Goal: Information Seeking & Learning: Learn about a topic

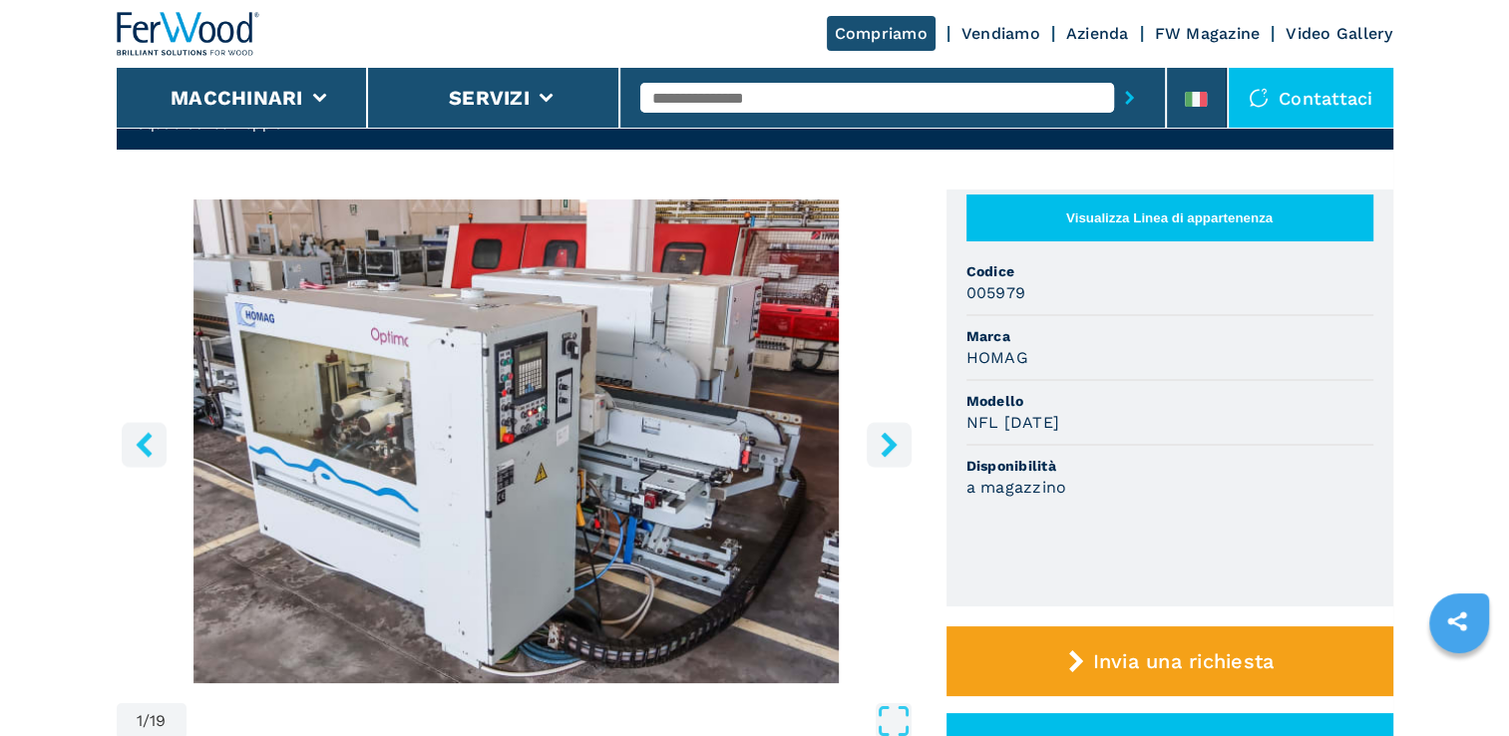
scroll to position [122, 0]
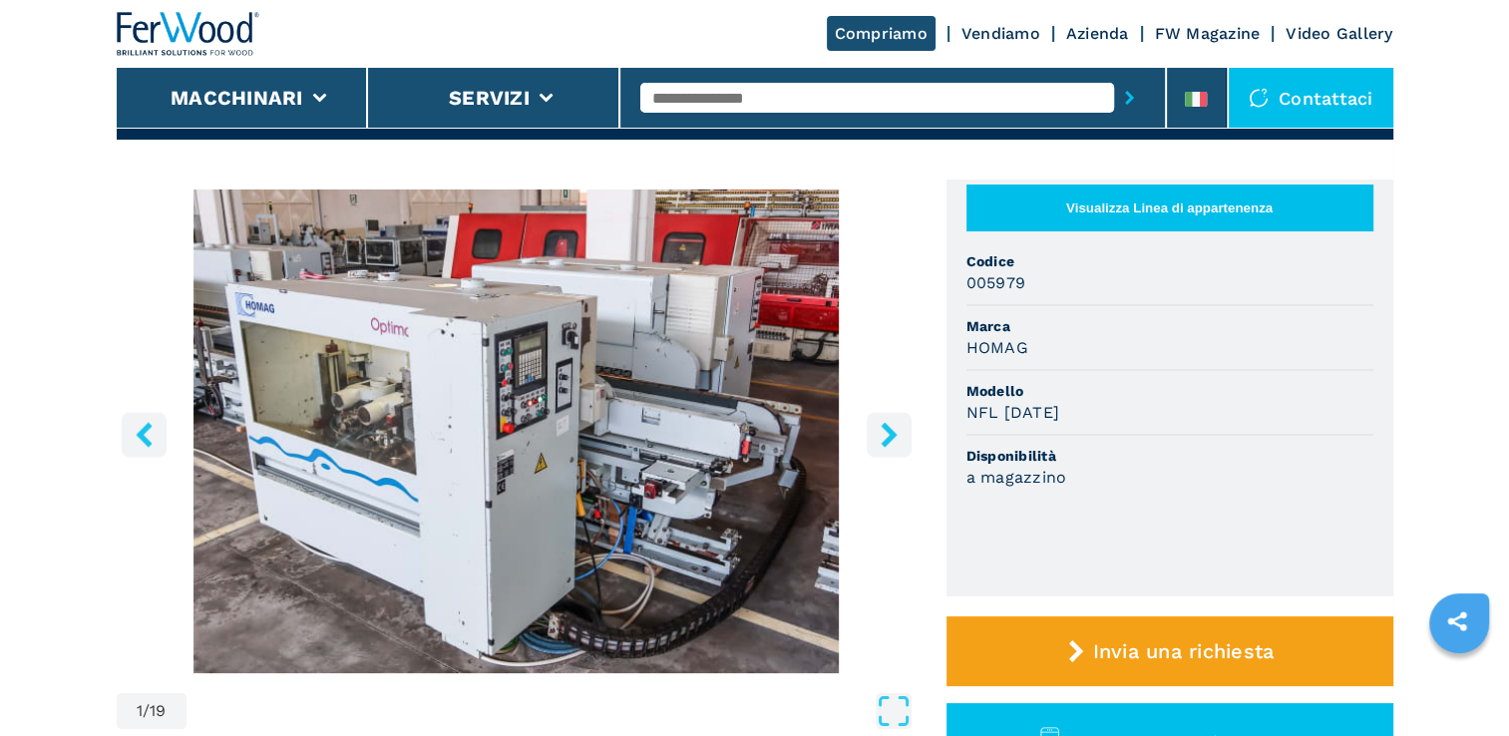
click at [898, 434] on icon "right-button" at bounding box center [889, 434] width 25 height 25
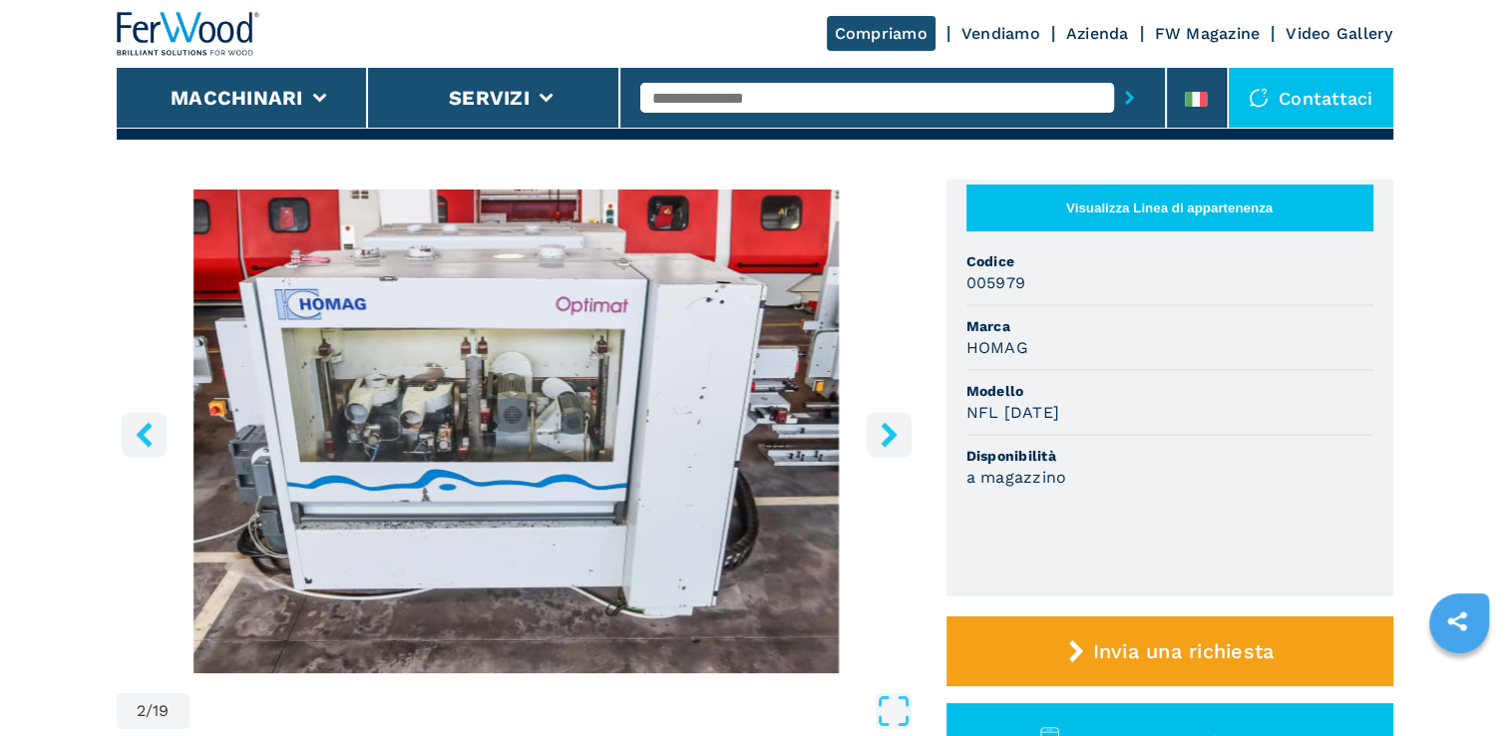
click at [898, 434] on icon "right-button" at bounding box center [889, 434] width 25 height 25
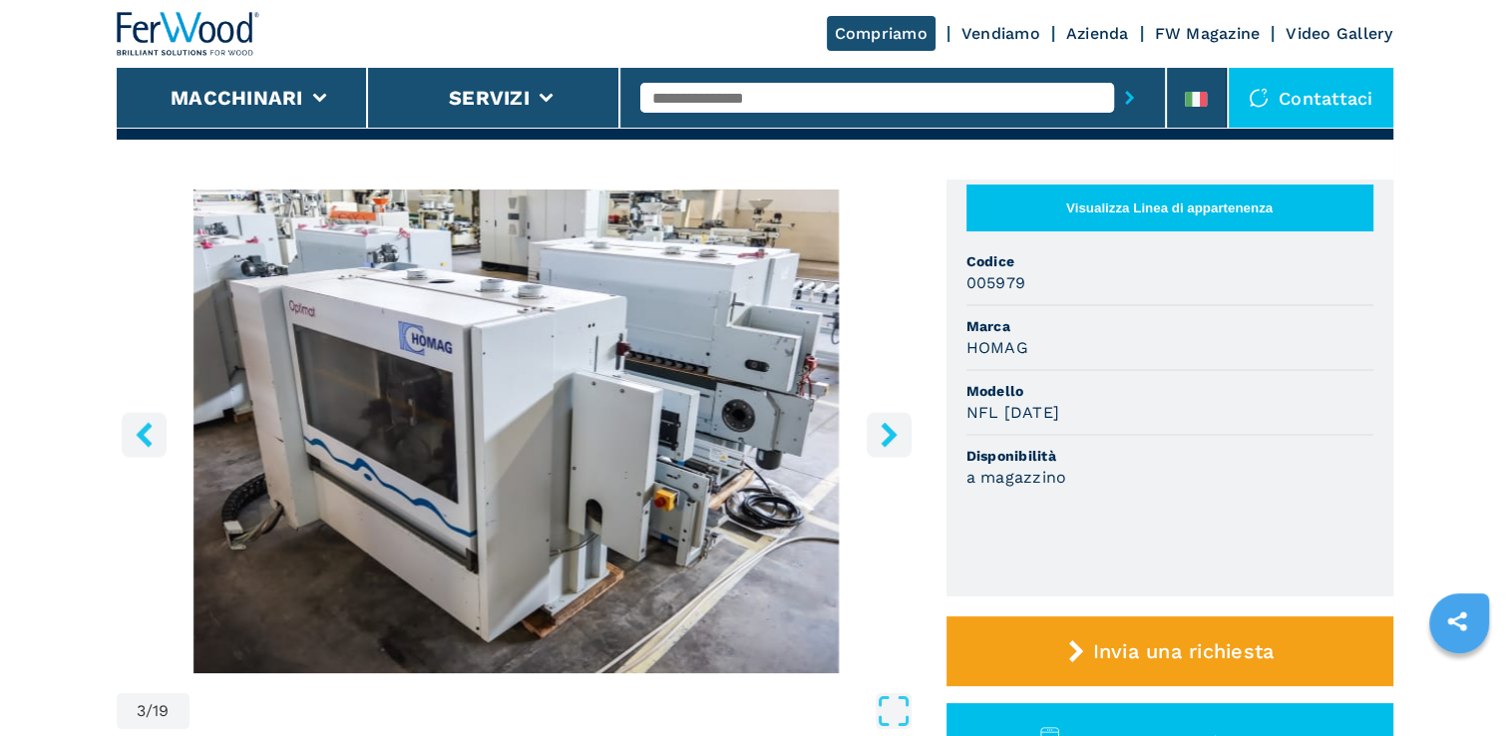
click at [890, 433] on icon "right-button" at bounding box center [889, 434] width 16 height 25
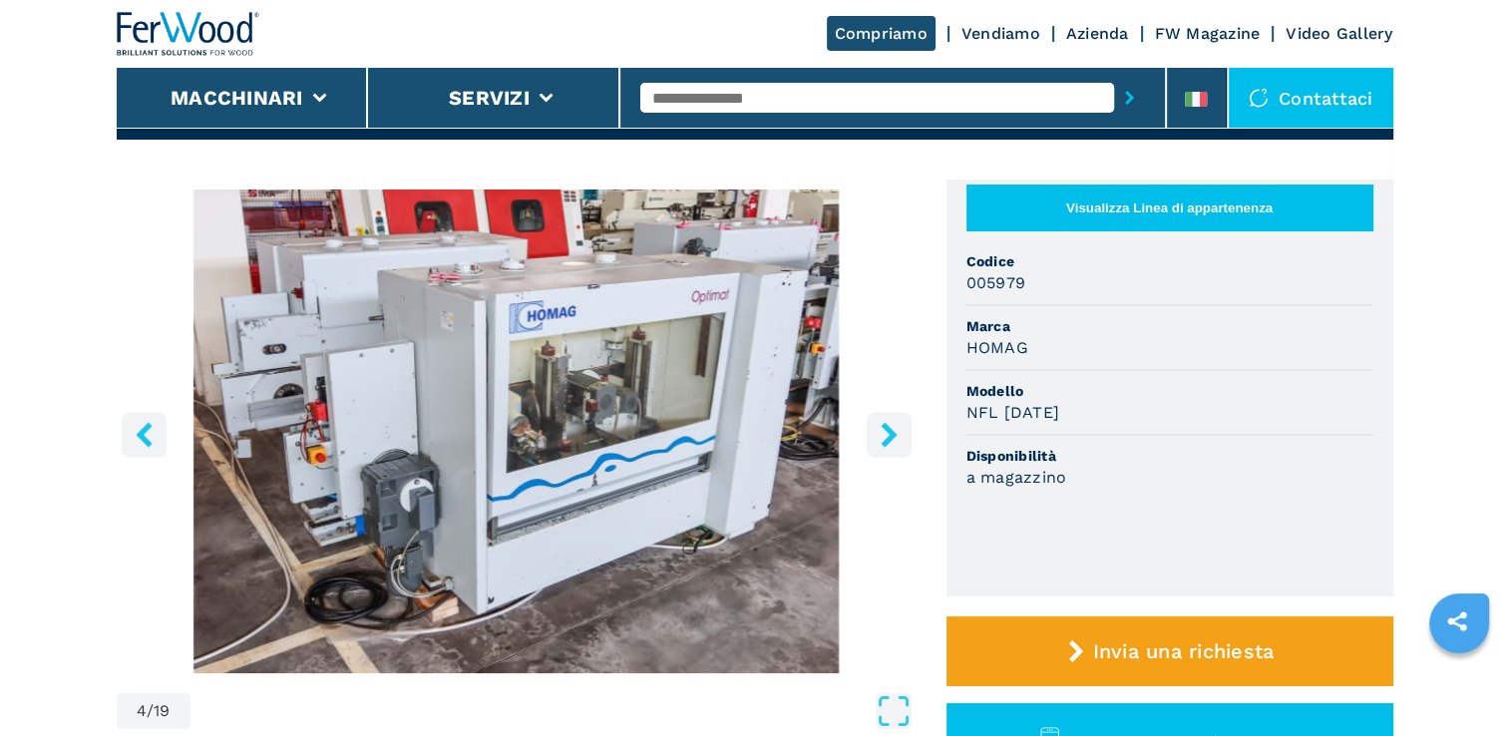
click at [890, 433] on icon "right-button" at bounding box center [889, 434] width 16 height 25
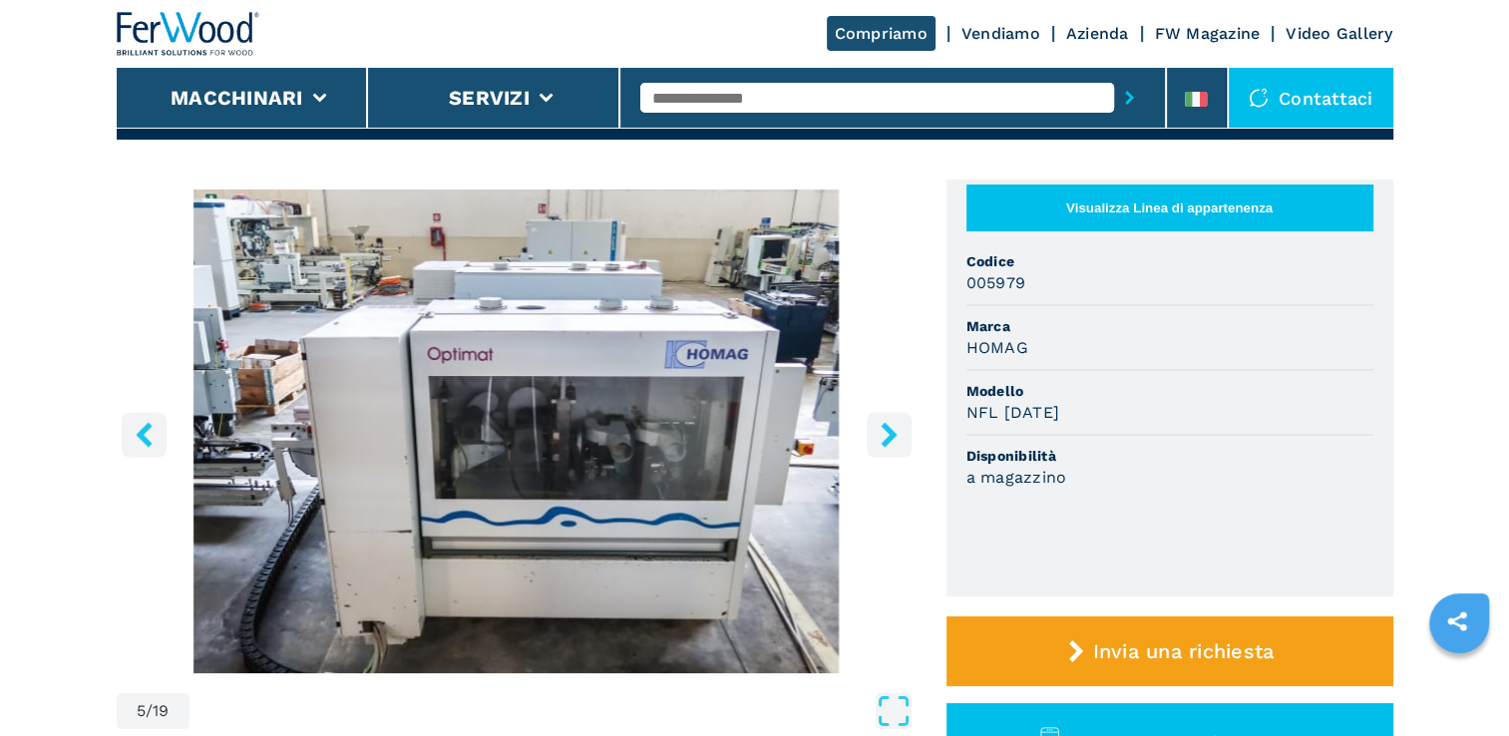
click at [890, 433] on icon "right-button" at bounding box center [889, 434] width 16 height 25
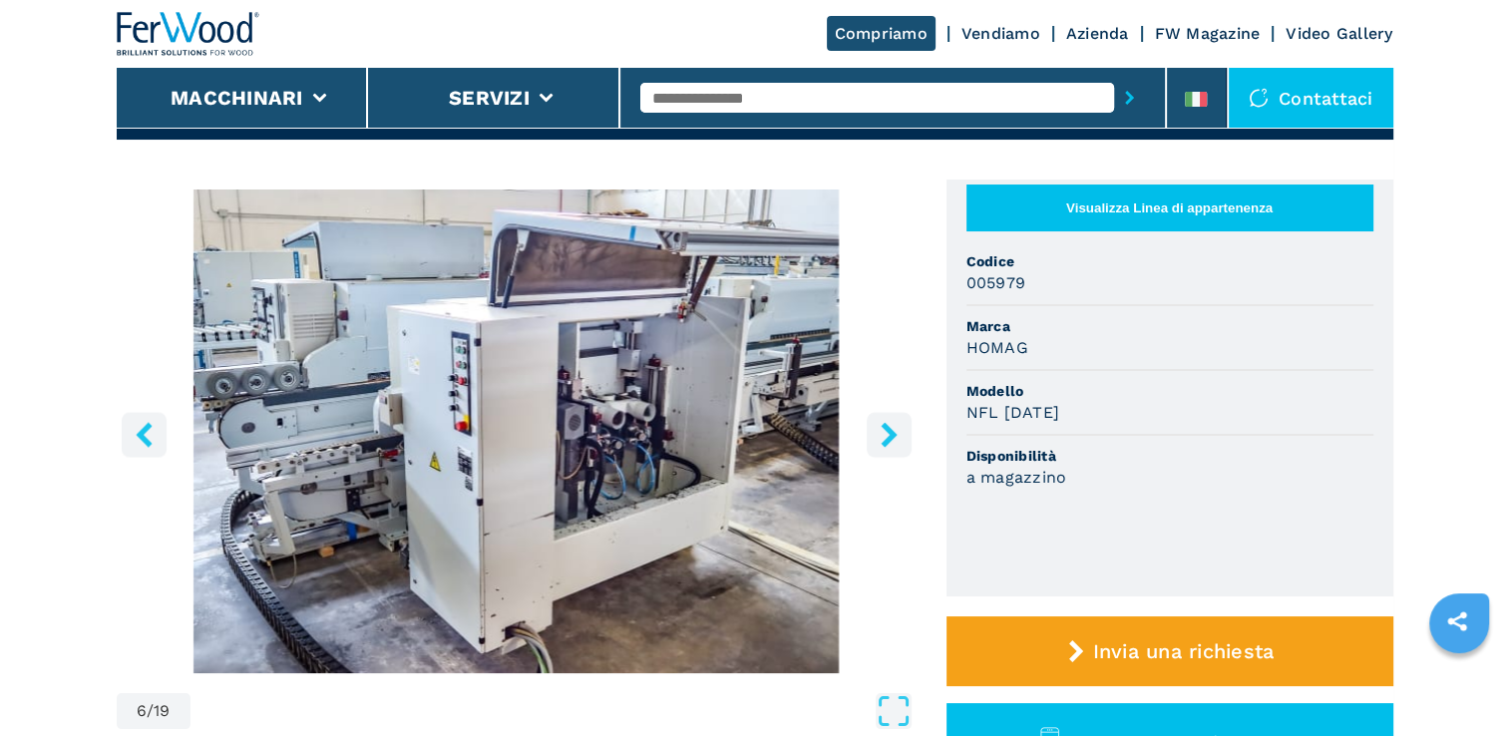
click at [890, 433] on icon "right-button" at bounding box center [889, 434] width 16 height 25
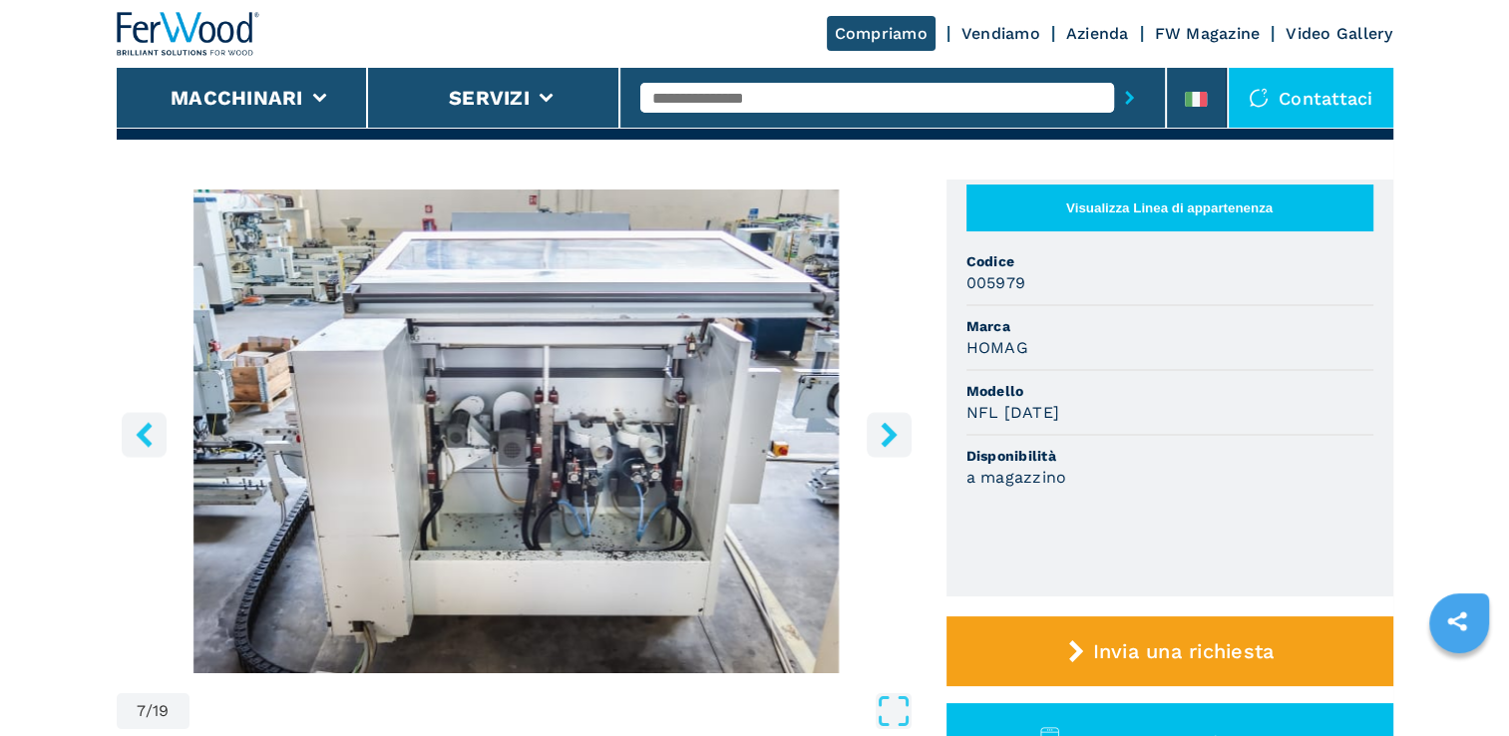
click at [890, 433] on icon "right-button" at bounding box center [889, 434] width 16 height 25
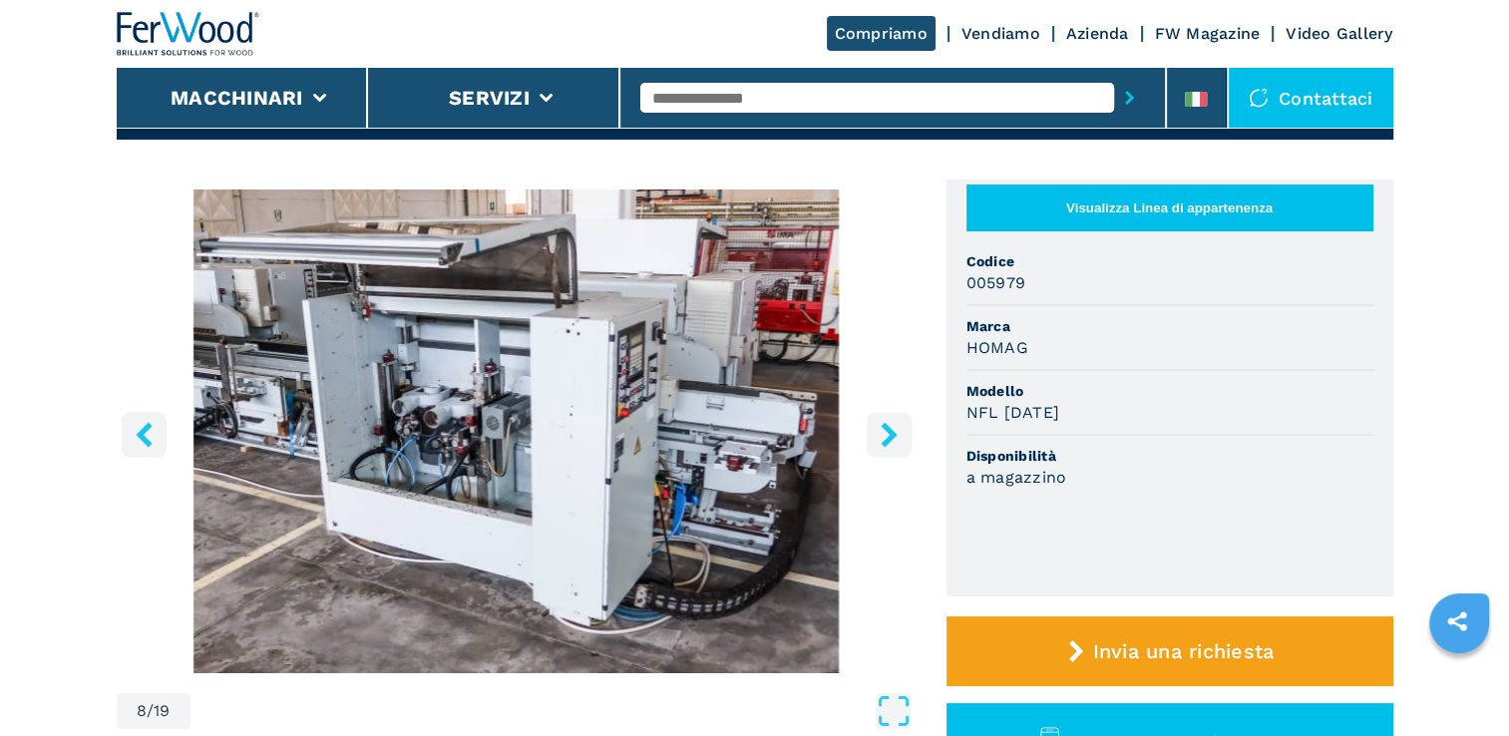
click at [890, 433] on icon "right-button" at bounding box center [889, 434] width 16 height 25
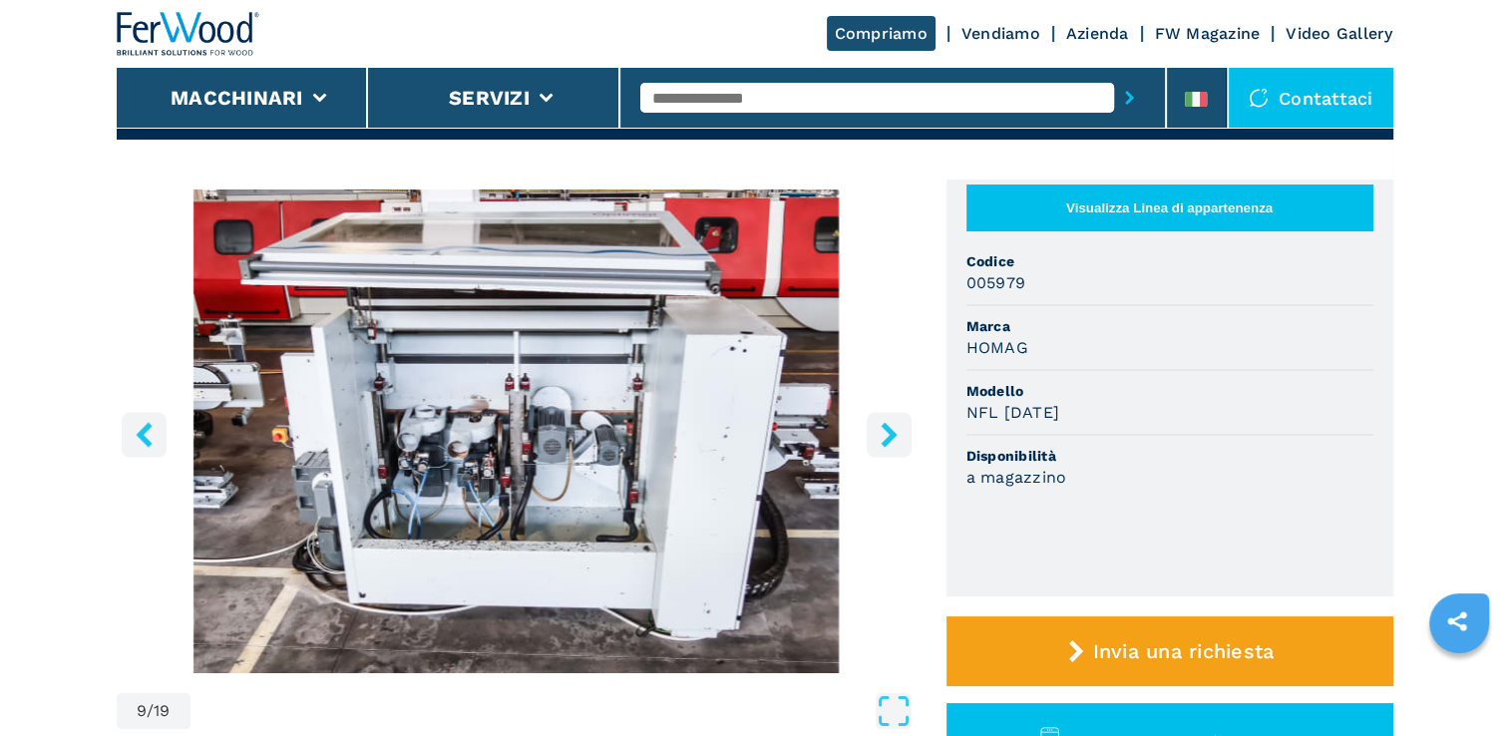
click at [890, 433] on icon "right-button" at bounding box center [889, 434] width 16 height 25
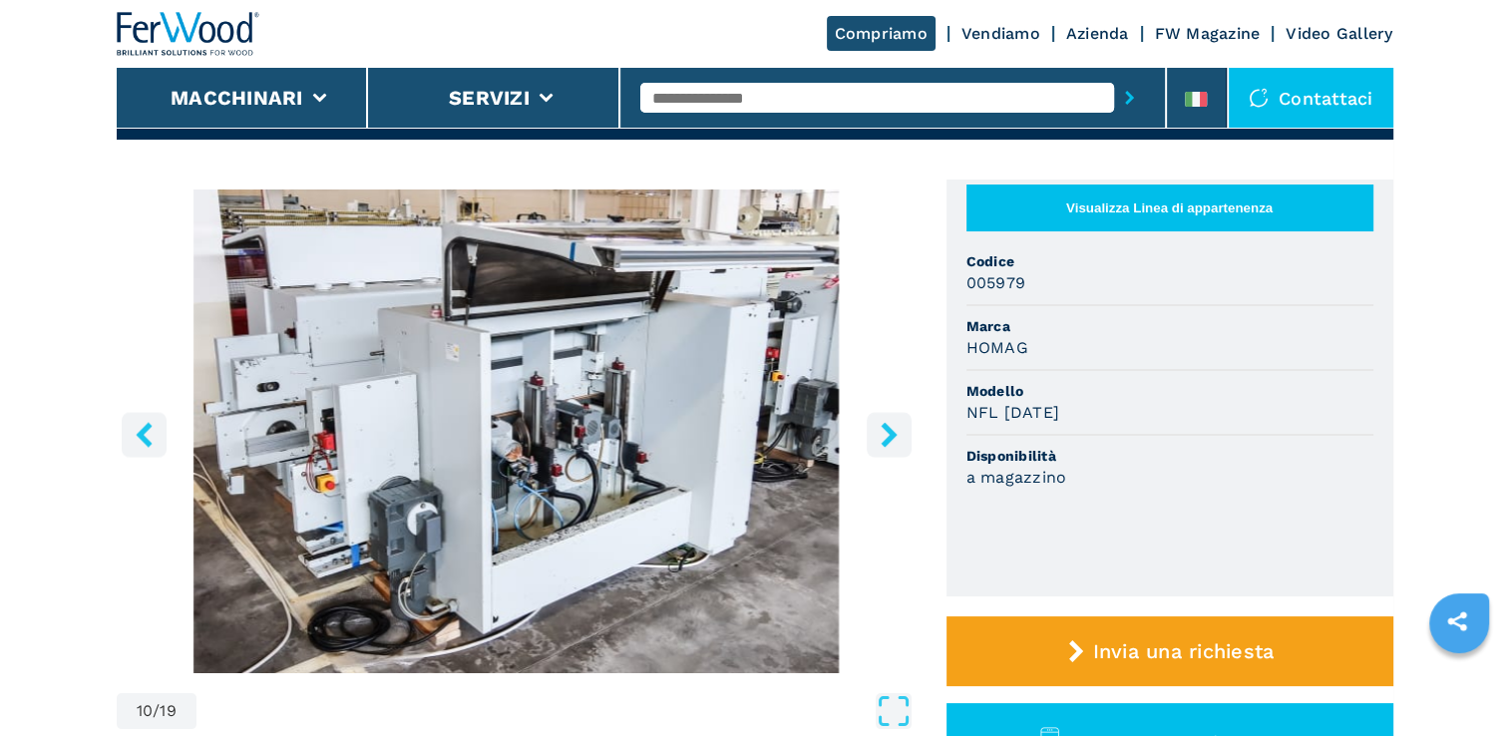
click at [890, 433] on icon "right-button" at bounding box center [889, 434] width 16 height 25
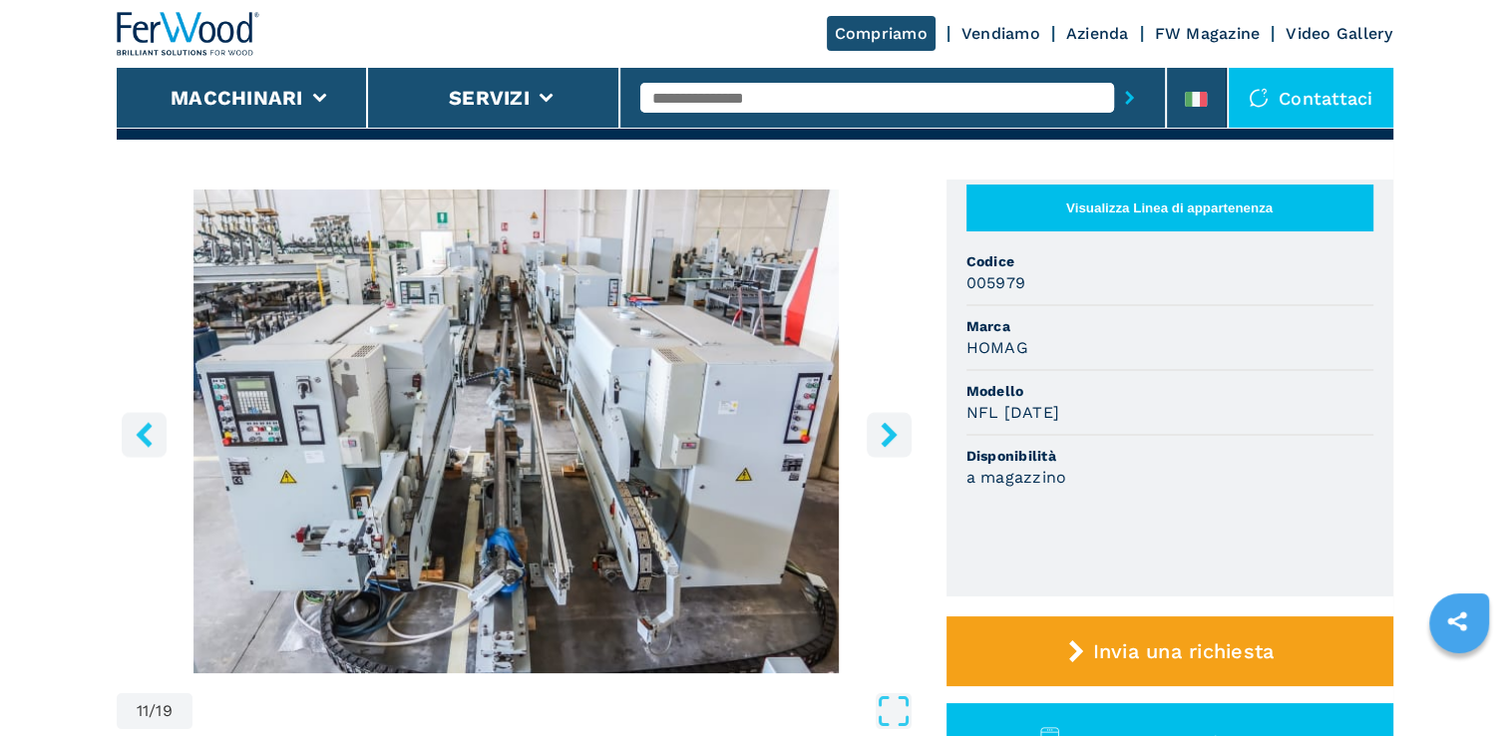
click at [890, 433] on icon "right-button" at bounding box center [889, 434] width 16 height 25
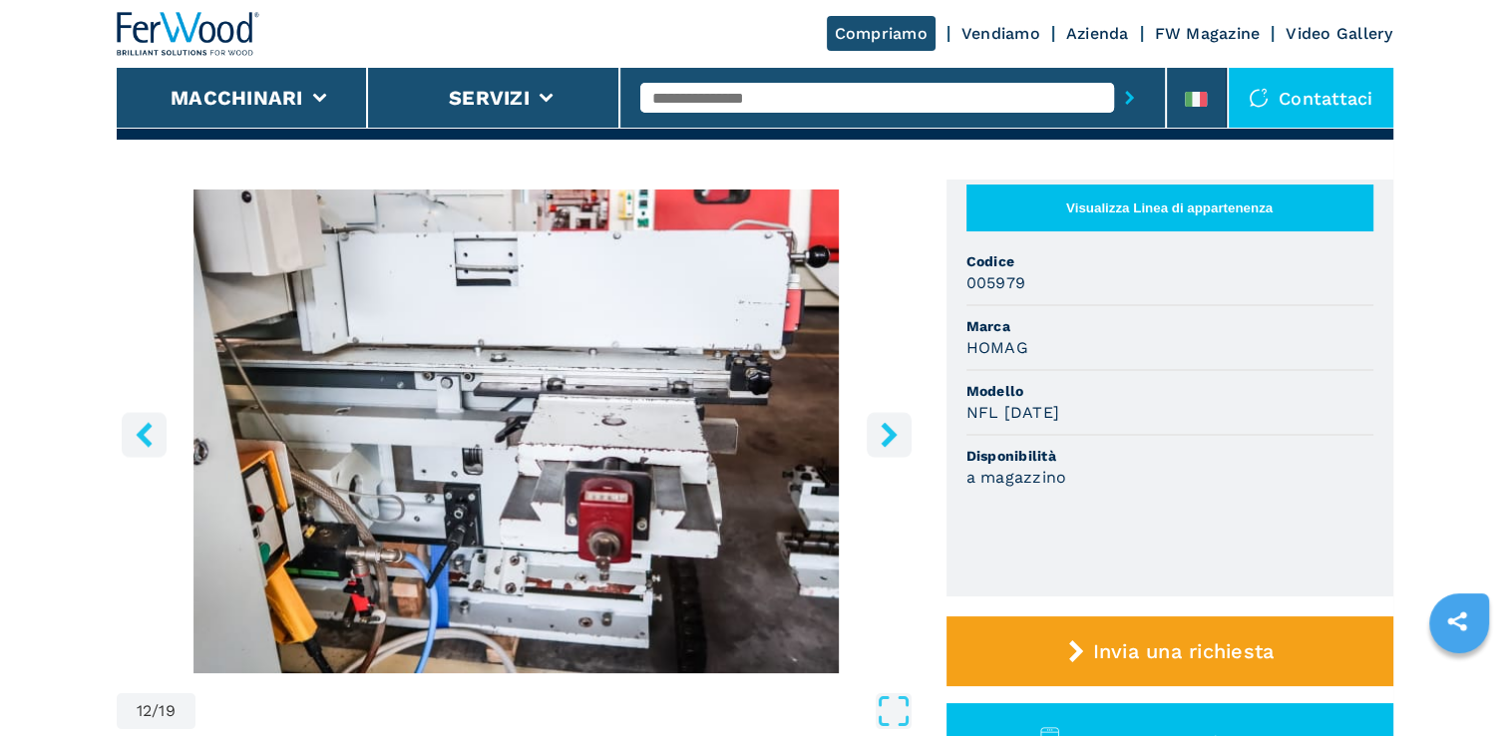
click at [890, 433] on icon "right-button" at bounding box center [889, 434] width 16 height 25
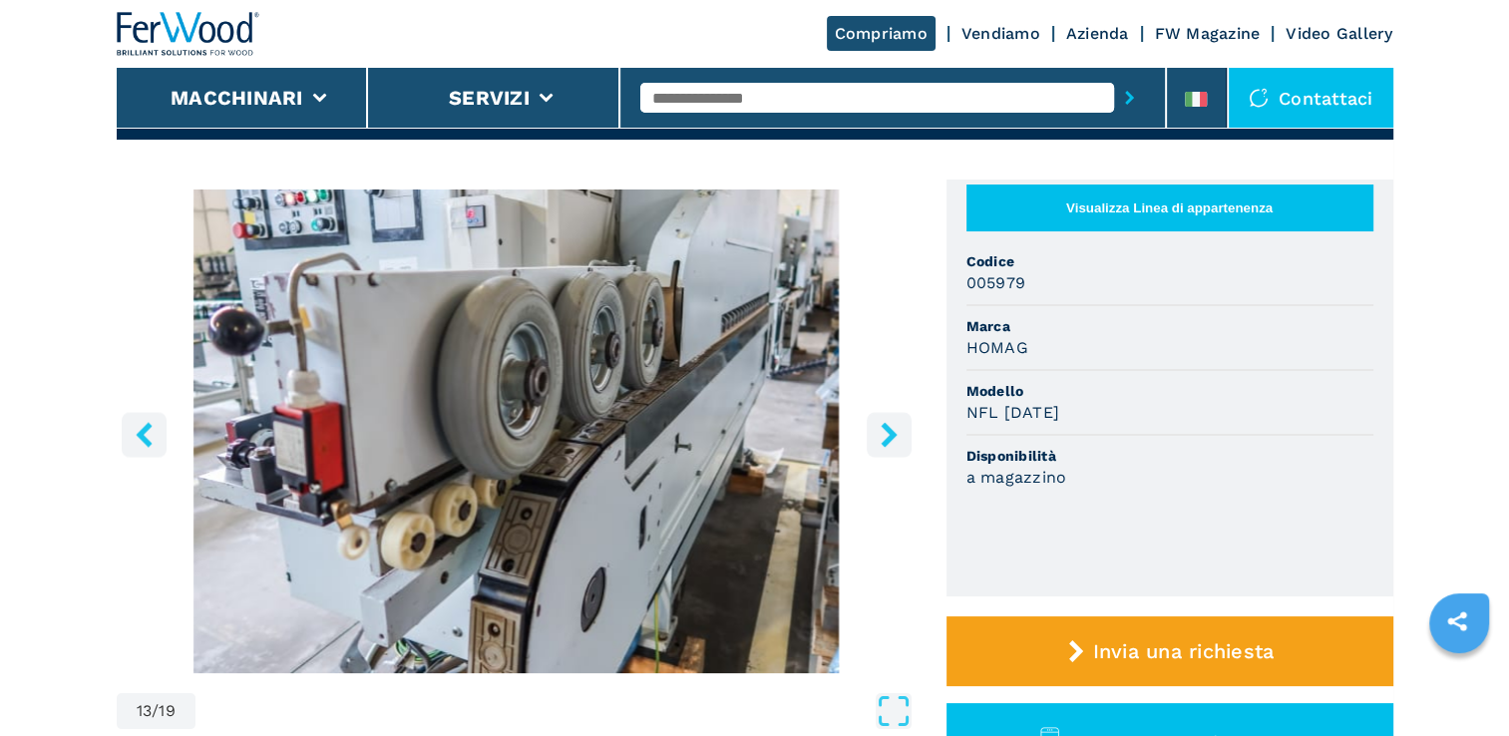
click at [890, 433] on icon "right-button" at bounding box center [889, 434] width 16 height 25
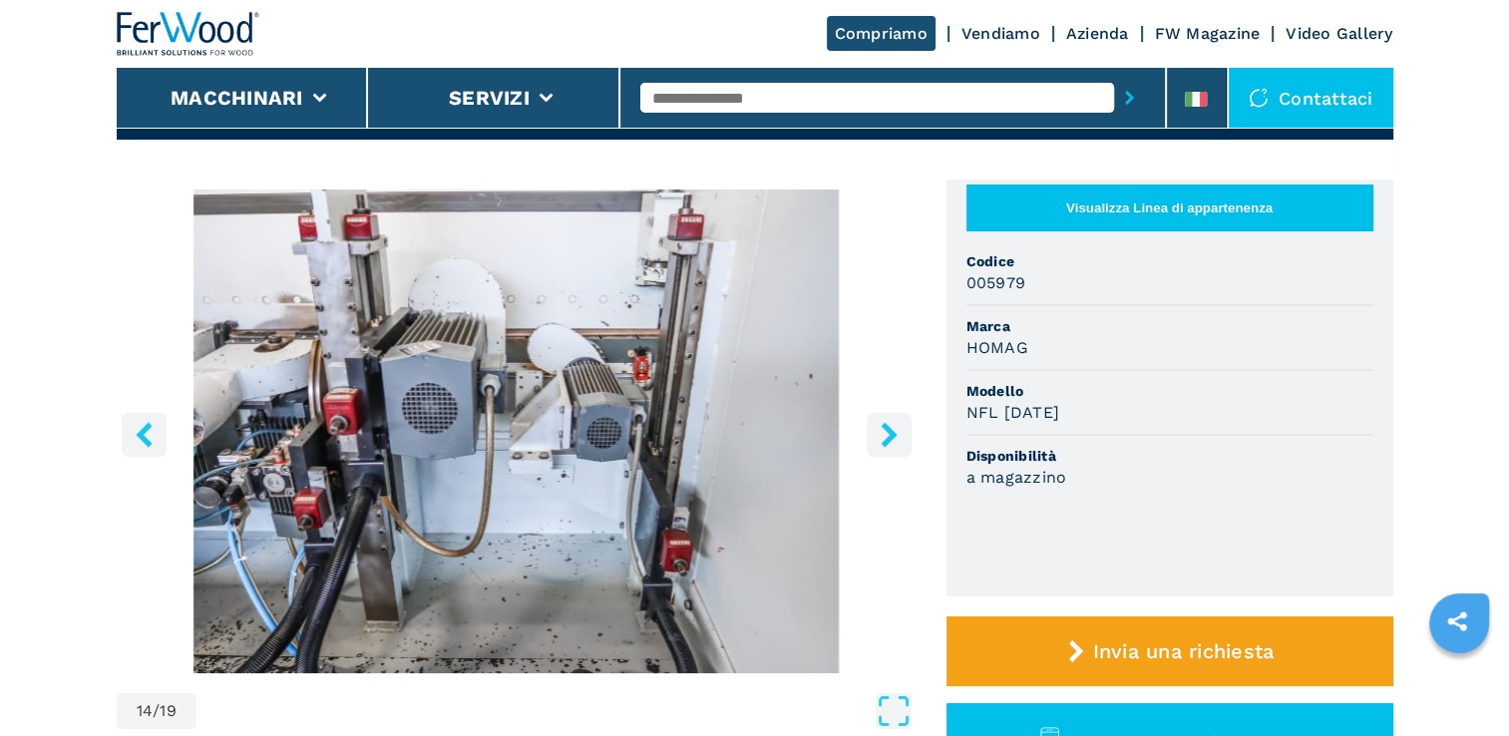
click at [890, 433] on icon "right-button" at bounding box center [889, 434] width 16 height 25
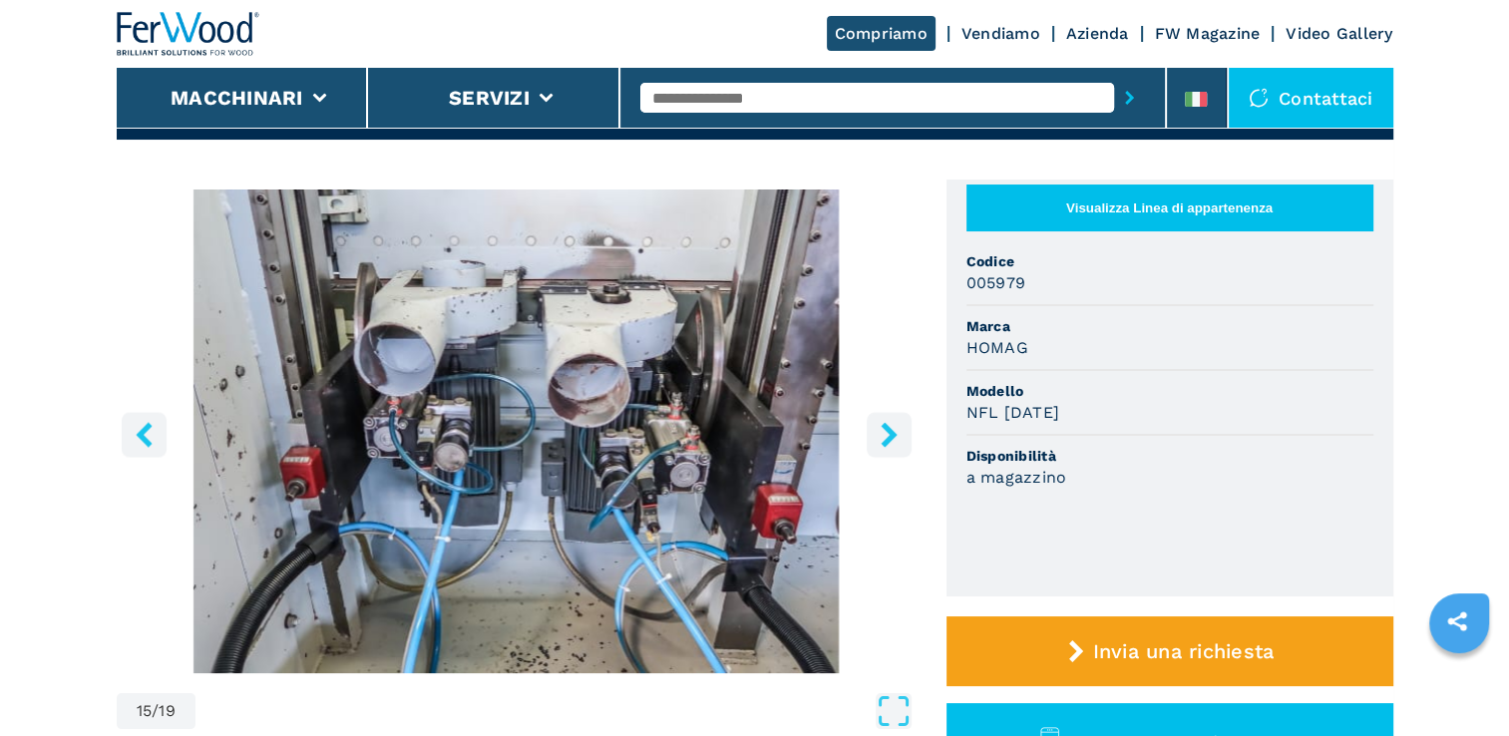
click at [890, 433] on icon "right-button" at bounding box center [889, 434] width 16 height 25
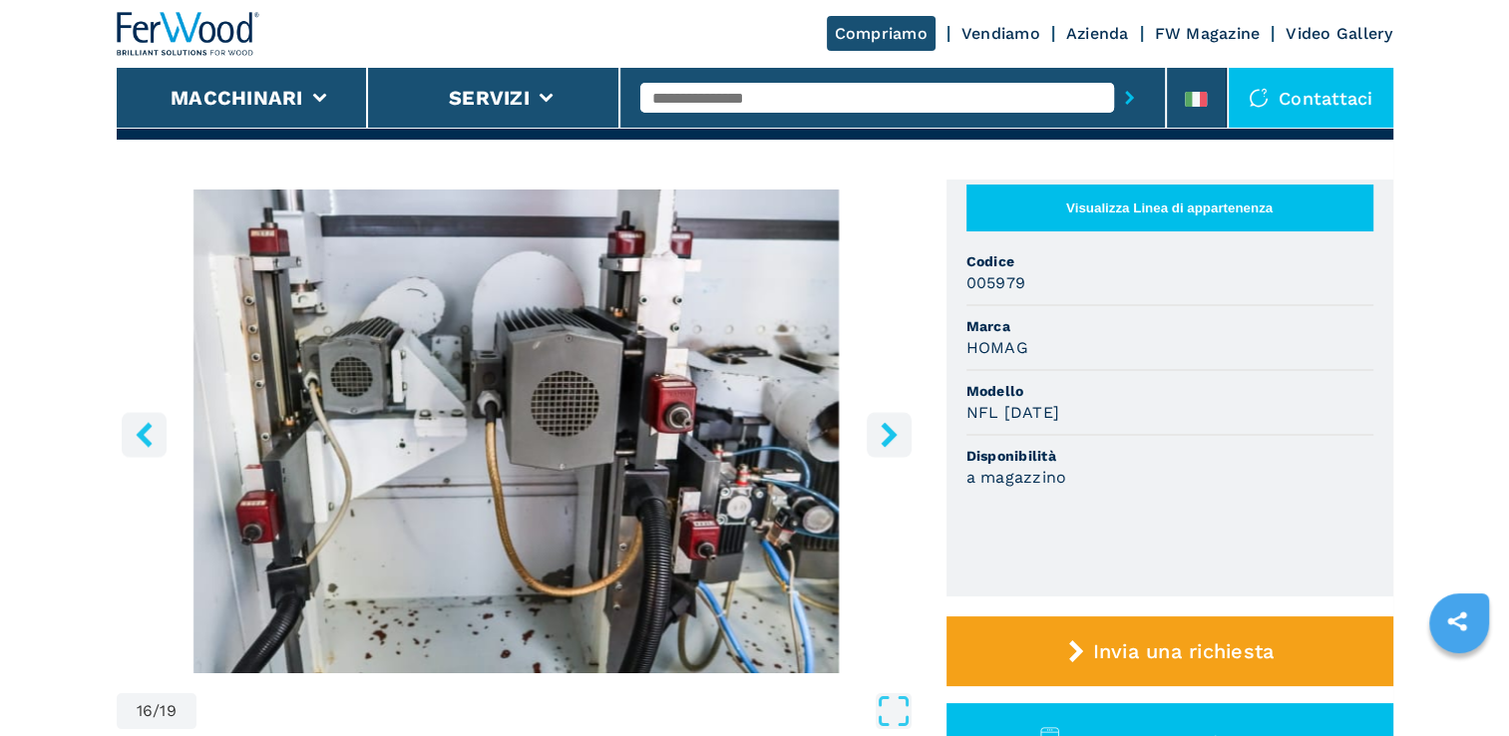
click at [890, 433] on icon "right-button" at bounding box center [889, 434] width 16 height 25
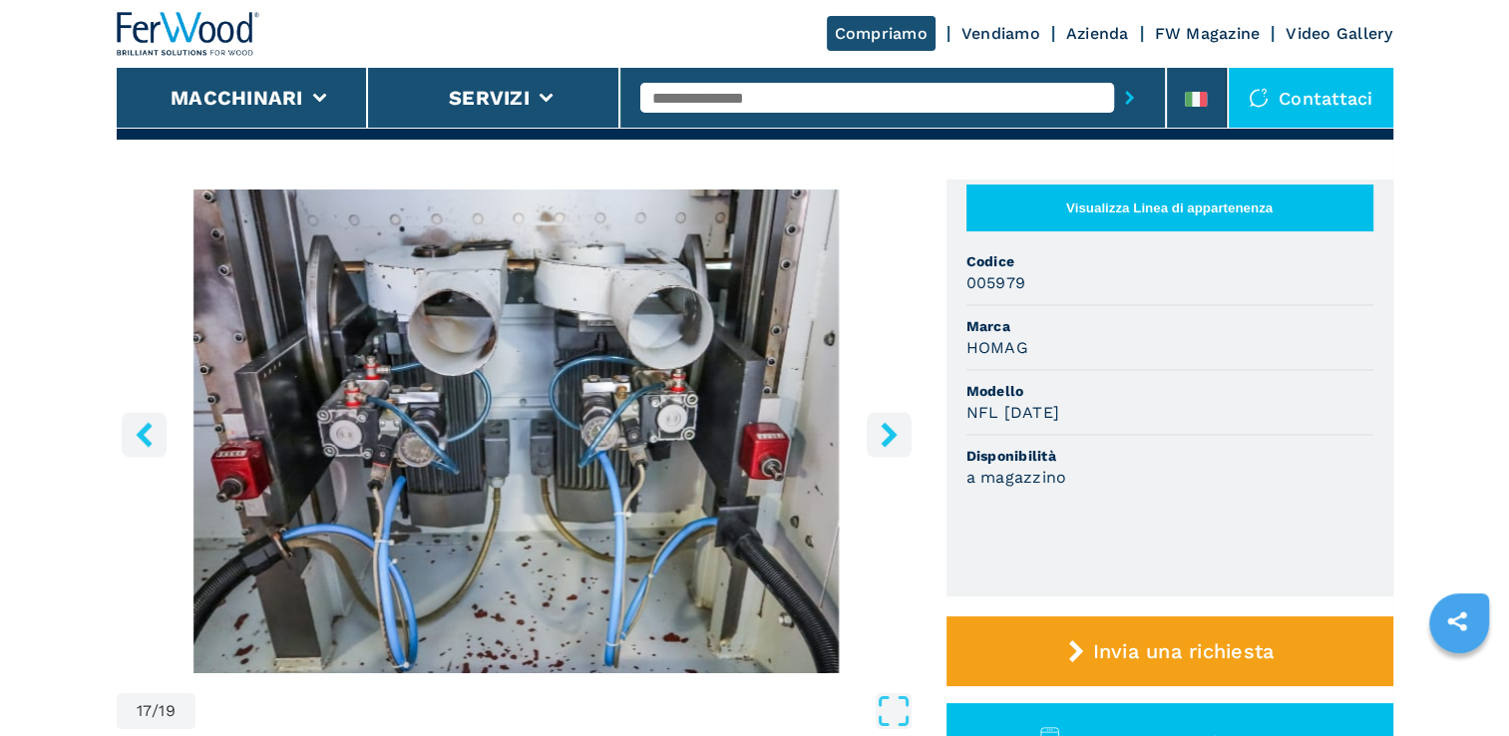
click at [890, 433] on icon "right-button" at bounding box center [889, 434] width 16 height 25
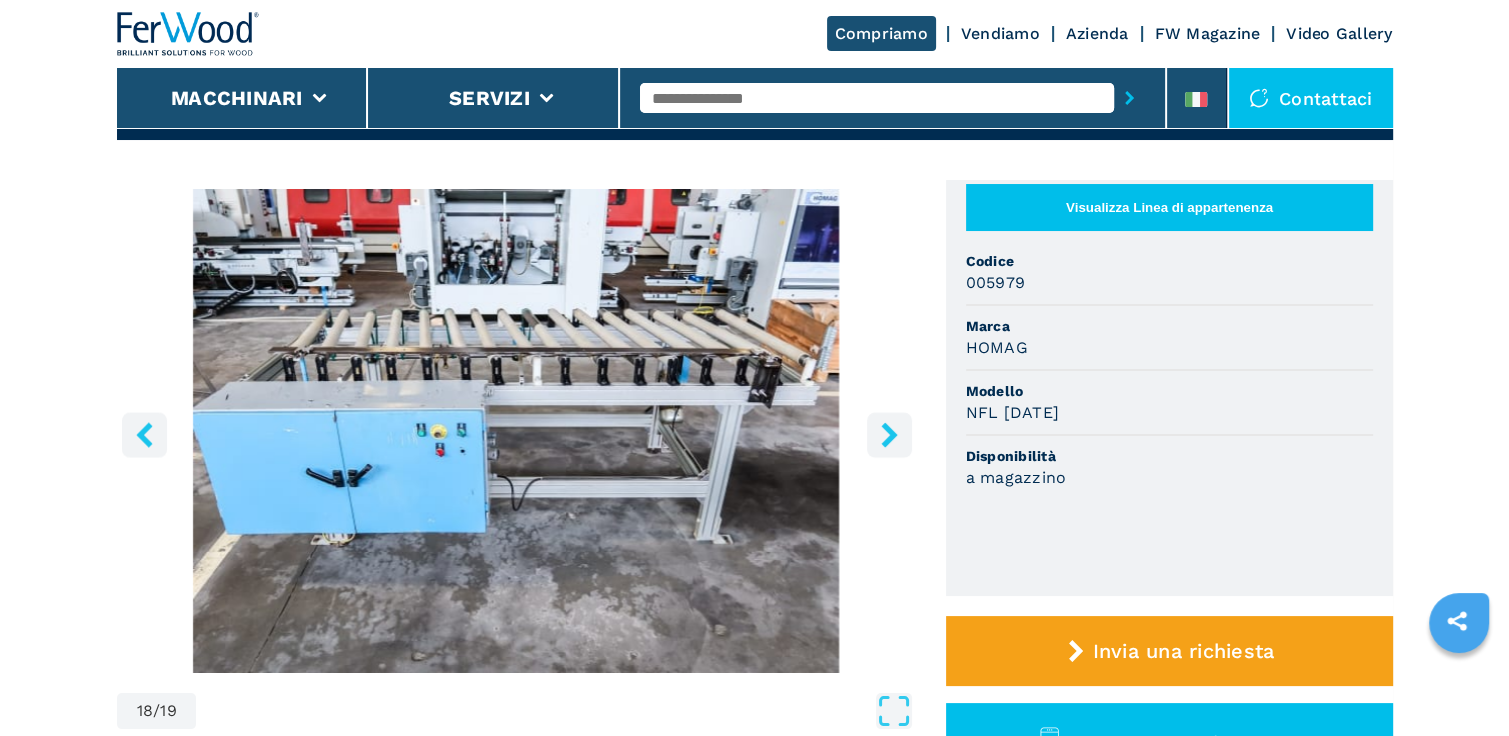
click at [890, 433] on icon "right-button" at bounding box center [889, 434] width 16 height 25
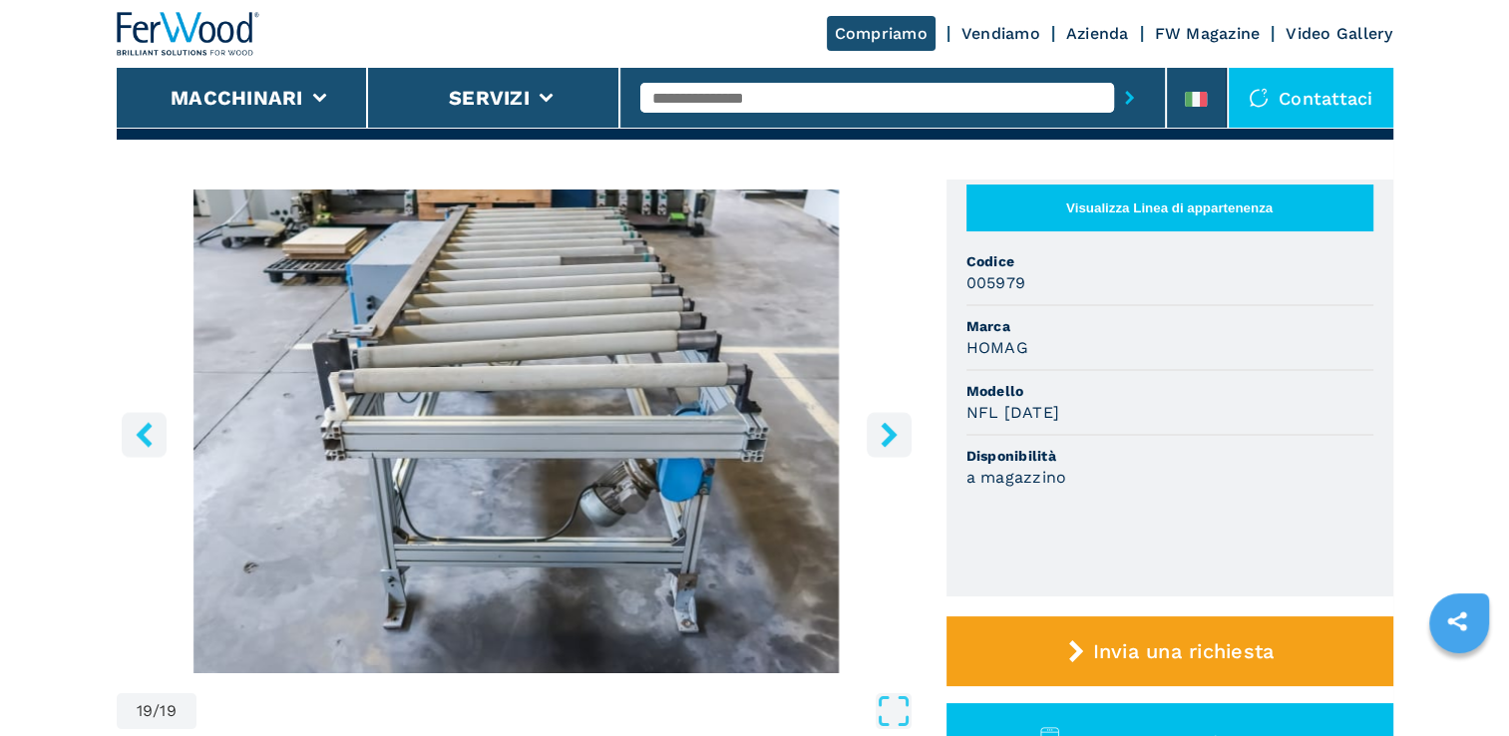
click at [890, 433] on icon "right-button" at bounding box center [889, 434] width 16 height 25
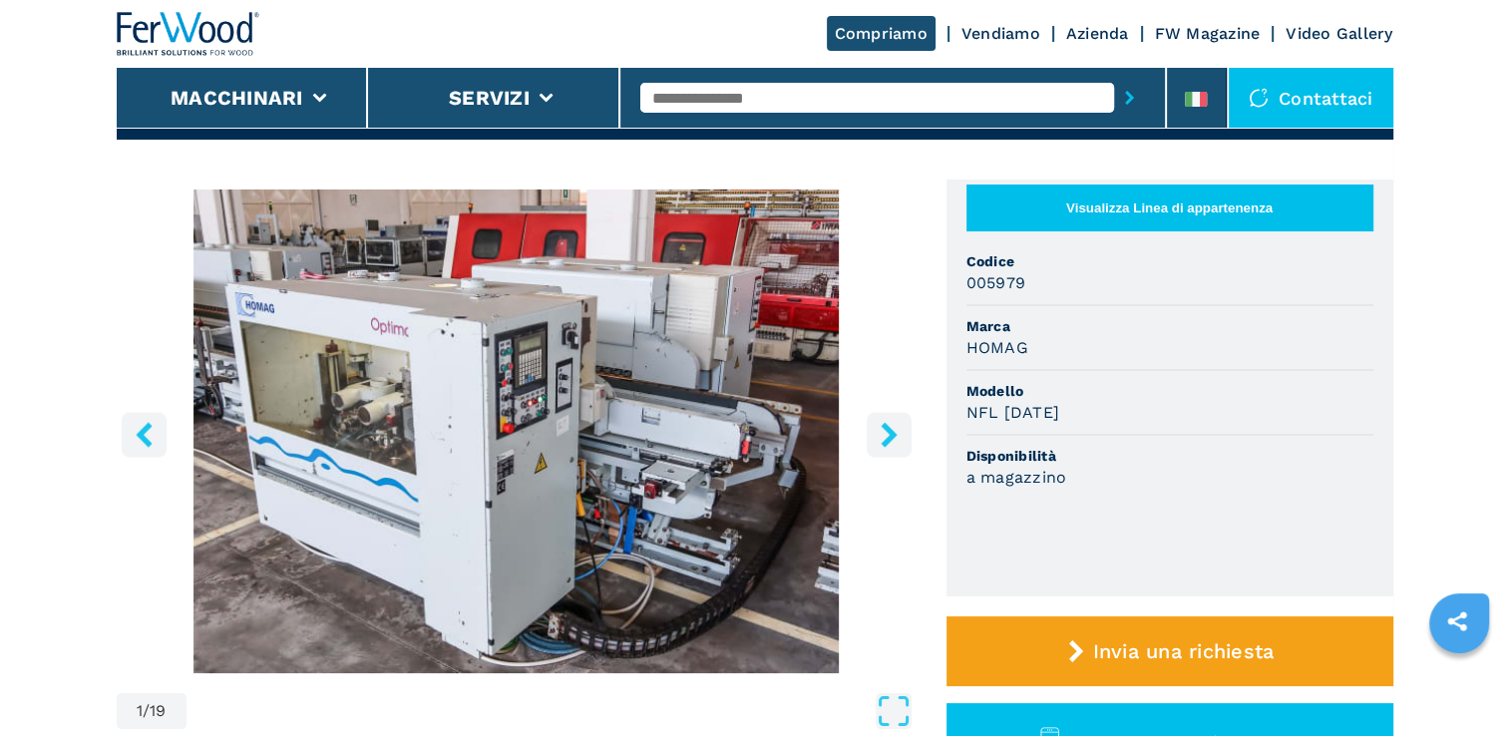
click at [139, 436] on icon "left-button" at bounding box center [144, 434] width 16 height 25
